Goal: Navigation & Orientation: Find specific page/section

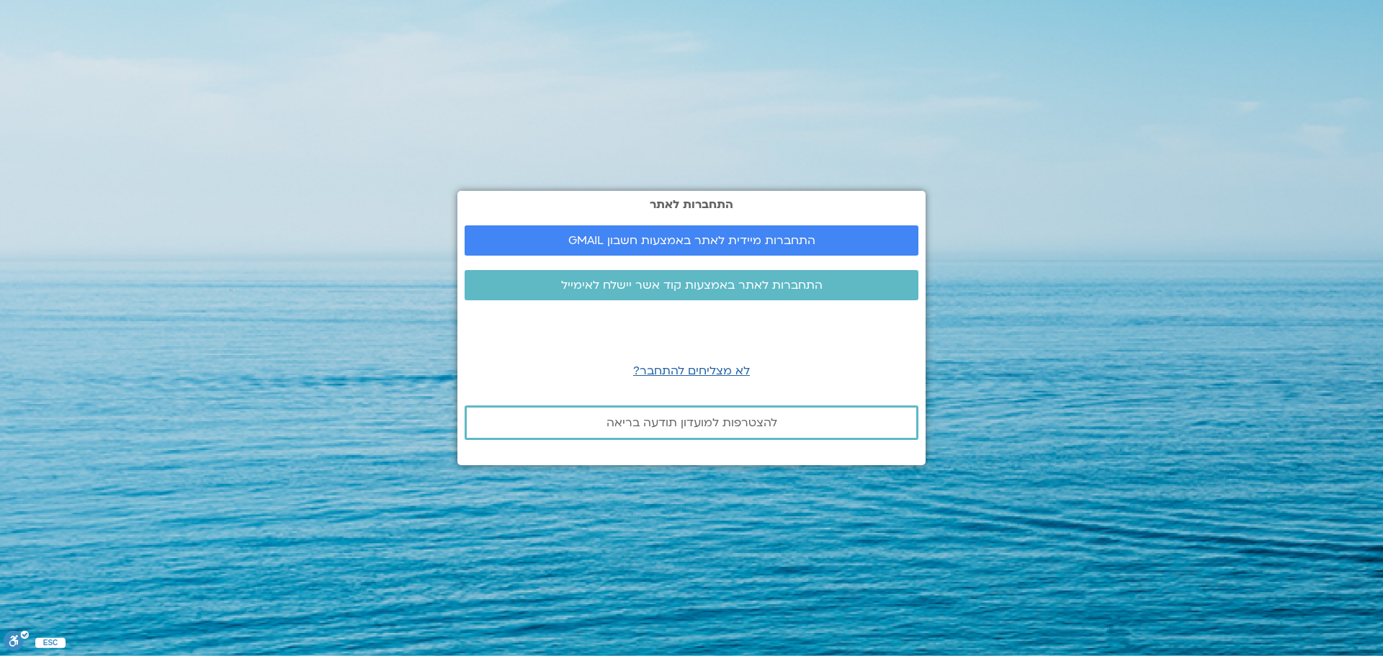
click at [544, 375] on p "לא מצליחים להתחבר?" at bounding box center [692, 371] width 454 height 19
click at [682, 238] on span "התחברות מיידית לאתר באמצעות חשבון GMAIL" at bounding box center [691, 240] width 247 height 13
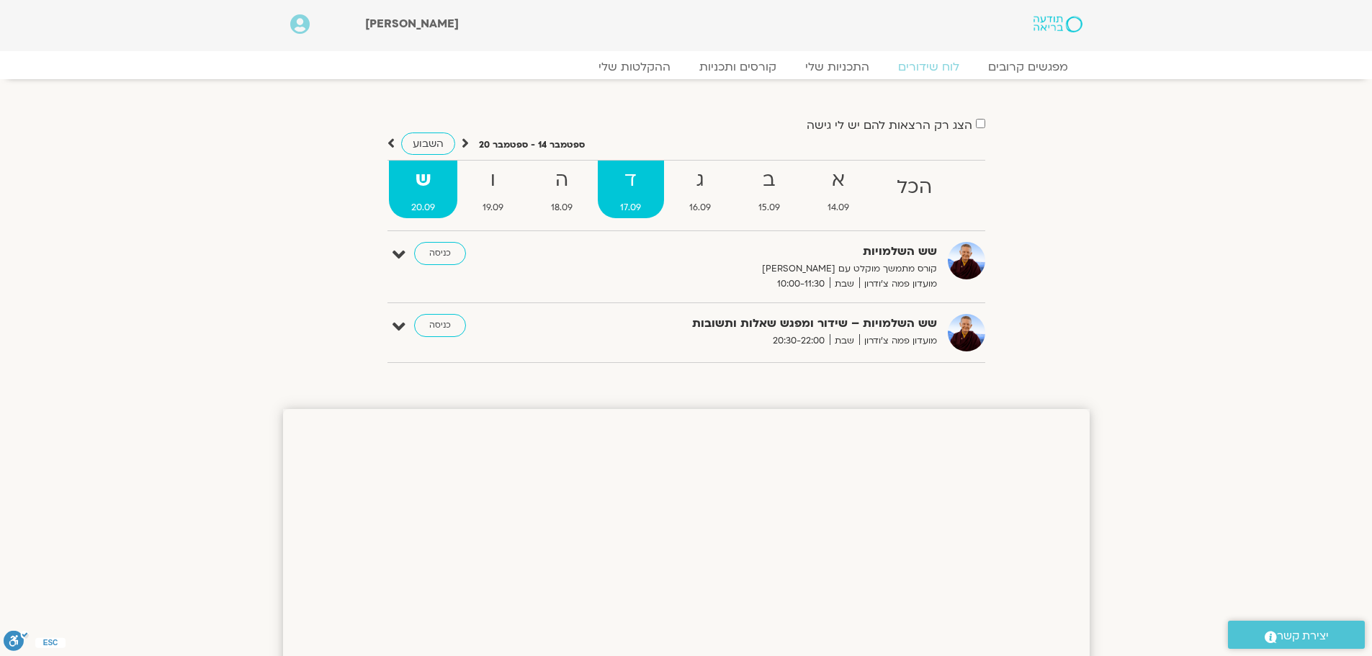
click at [635, 183] on strong "ד" at bounding box center [631, 180] width 66 height 32
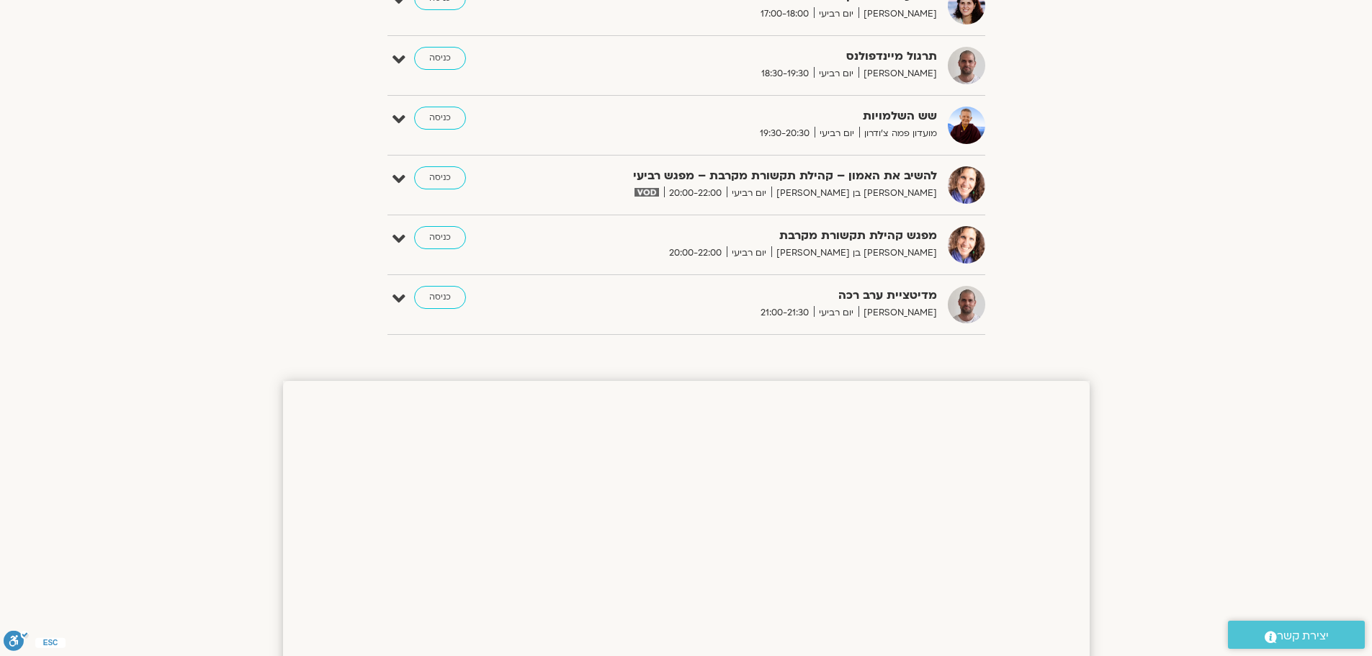
scroll to position [1009, 0]
